Goal: Task Accomplishment & Management: Manage account settings

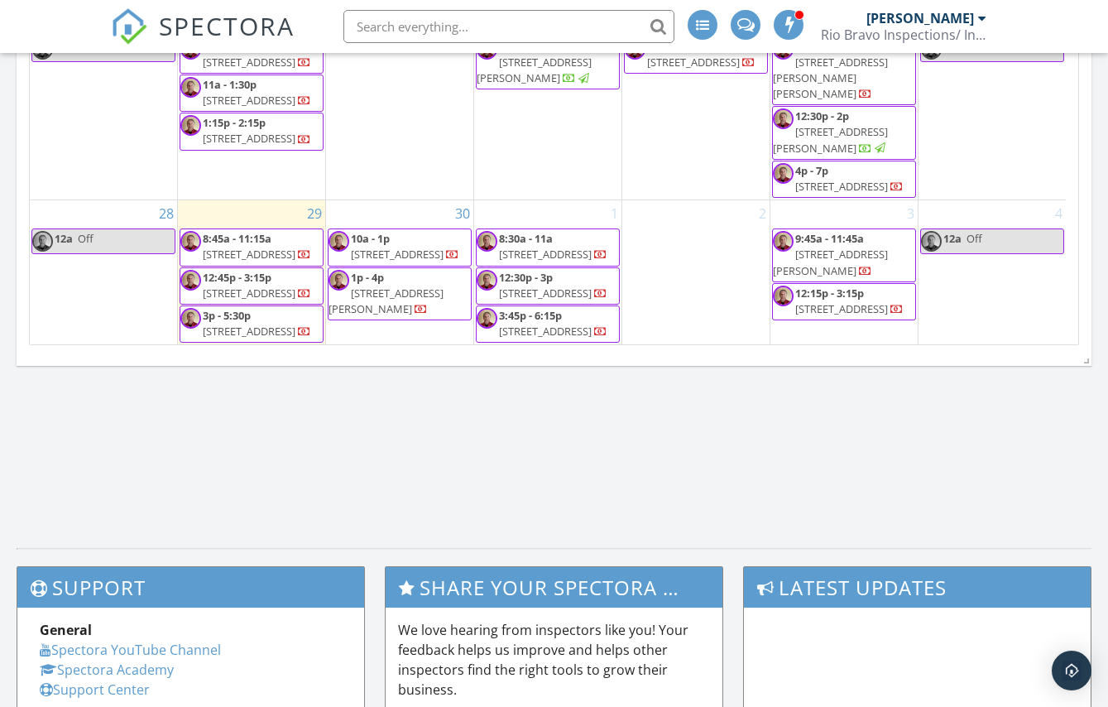
scroll to position [1089, 0]
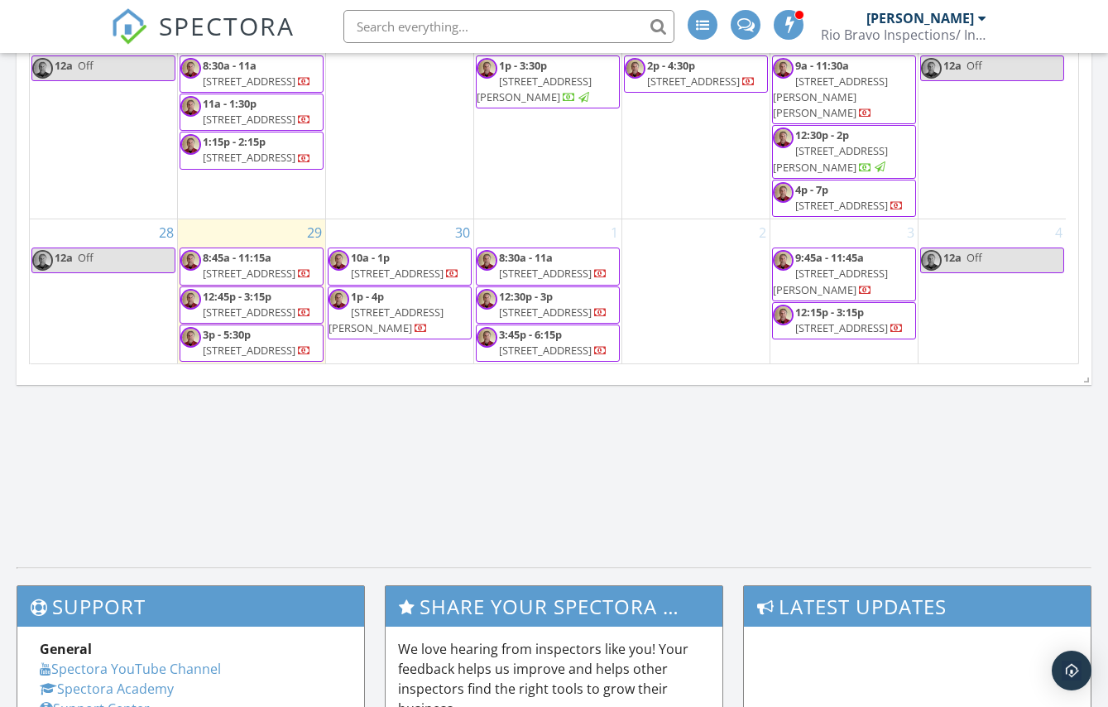
click at [276, 305] on span "7328 Pecan Ridge Dr, Dallas 75237" at bounding box center [249, 312] width 93 height 15
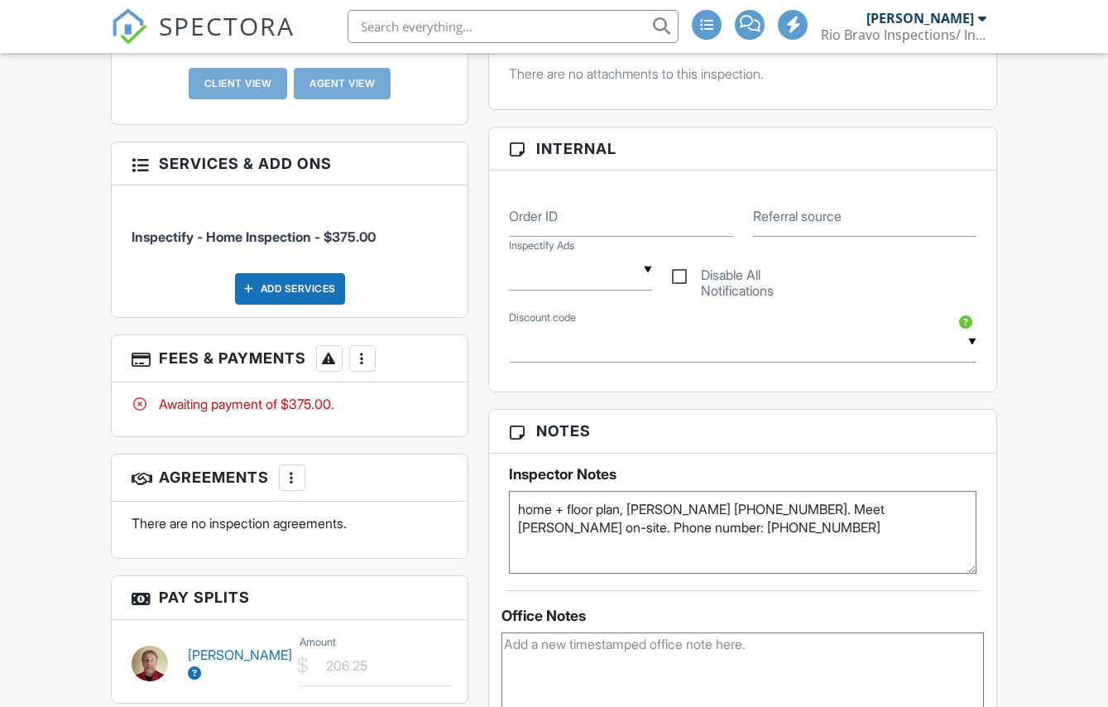
scroll to position [745, 0]
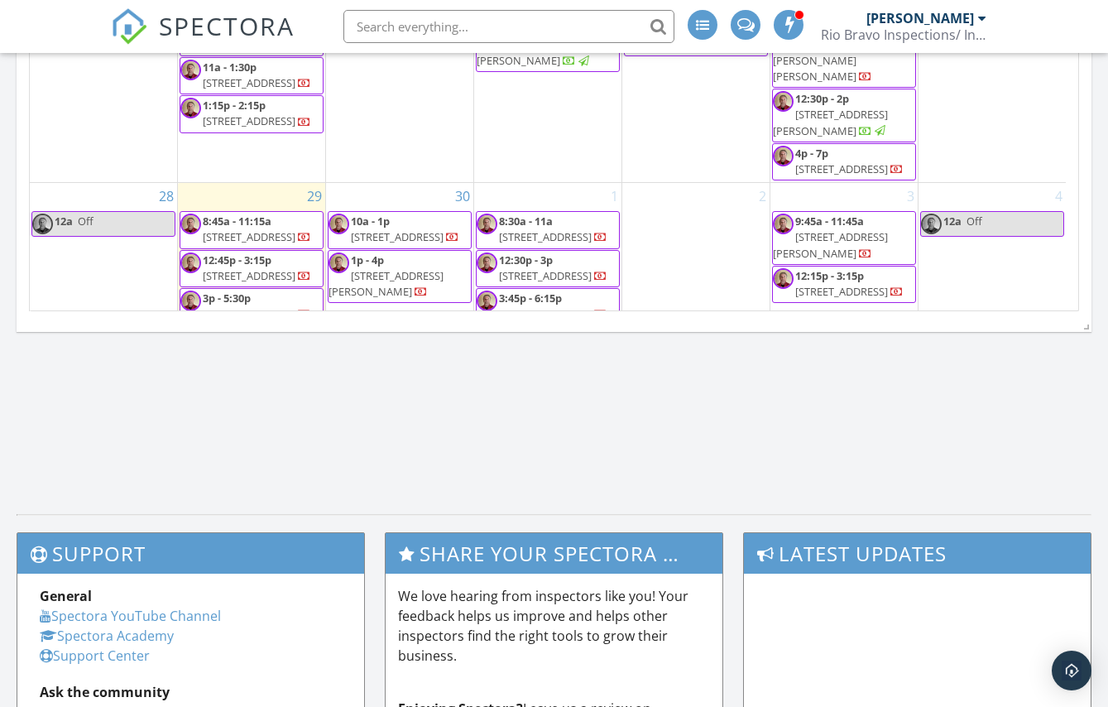
scroll to position [118, 0]
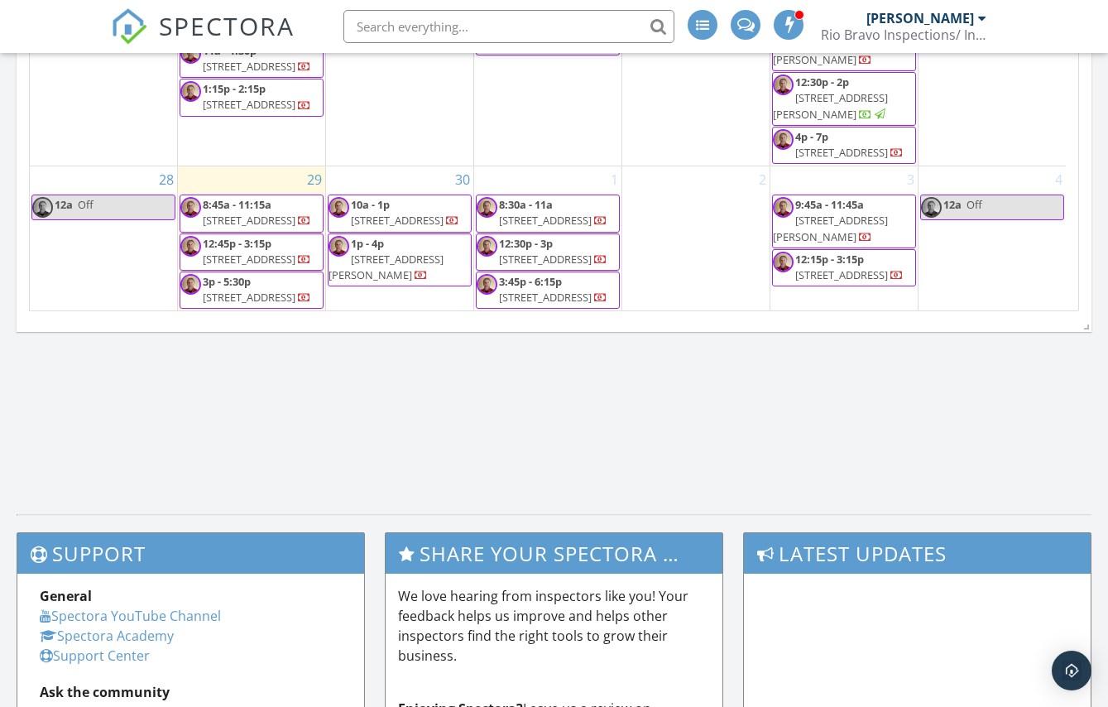
click at [274, 213] on span "[STREET_ADDRESS]" at bounding box center [249, 220] width 93 height 15
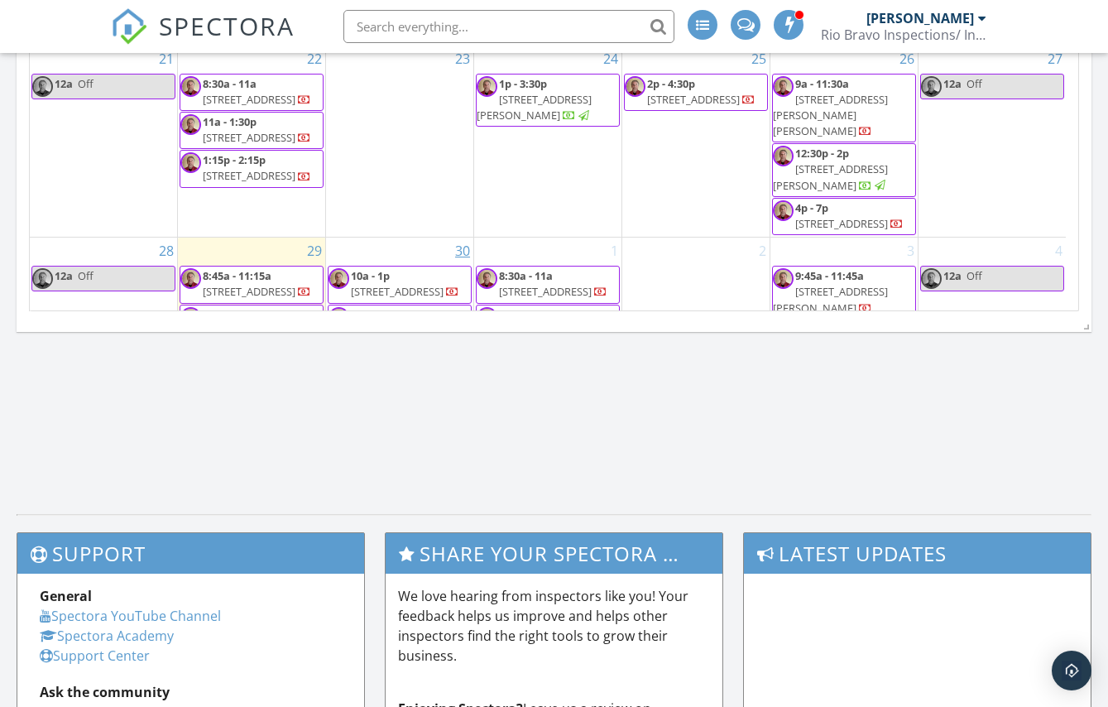
scroll to position [118, 0]
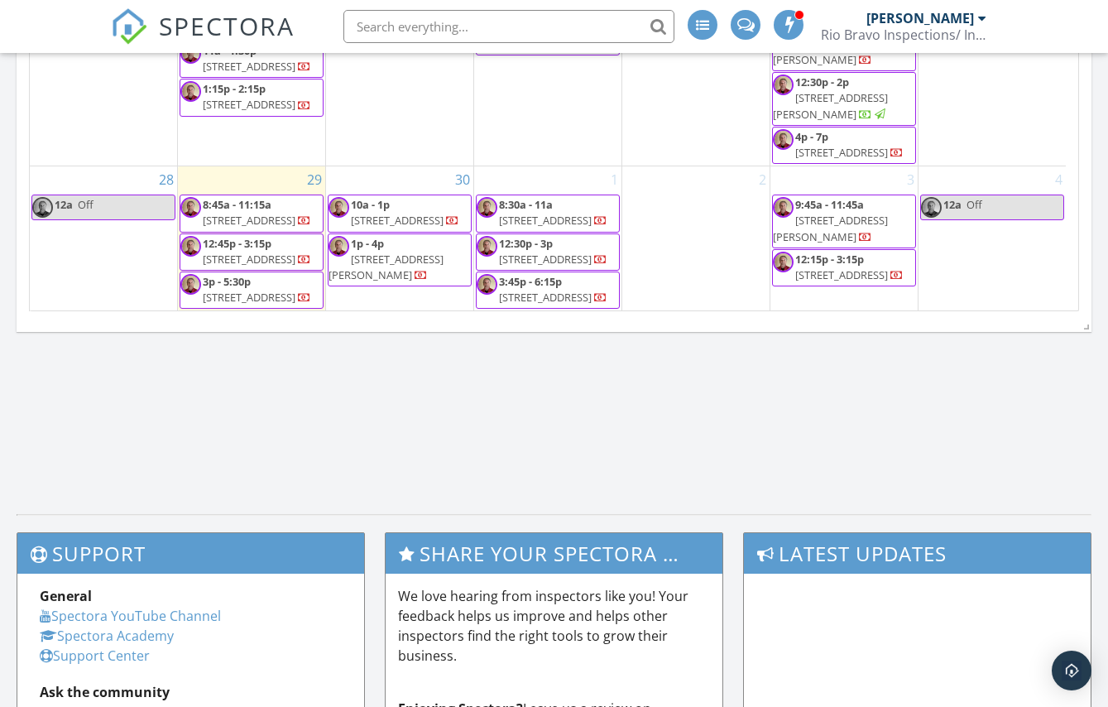
click at [263, 295] on span "[STREET_ADDRESS]" at bounding box center [249, 297] width 93 height 15
